Goal: Transaction & Acquisition: Register for event/course

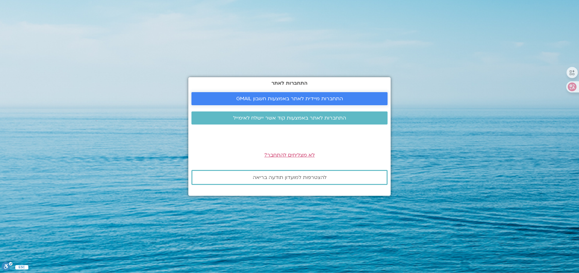
click at [264, 103] on link "התחברות מיידית לאתר באמצעות חשבון GMAIL" at bounding box center [290, 98] width 196 height 13
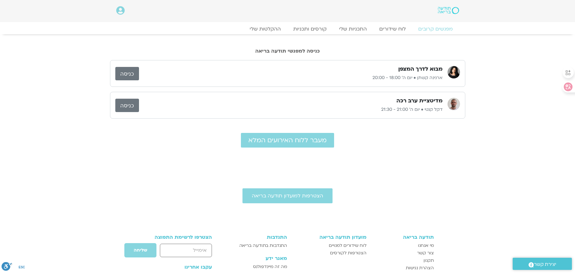
click at [128, 70] on link "כניסה" at bounding box center [127, 73] width 24 height 13
click at [126, 72] on link "כניסה" at bounding box center [127, 73] width 24 height 13
